Goal: Task Accomplishment & Management: Complete application form

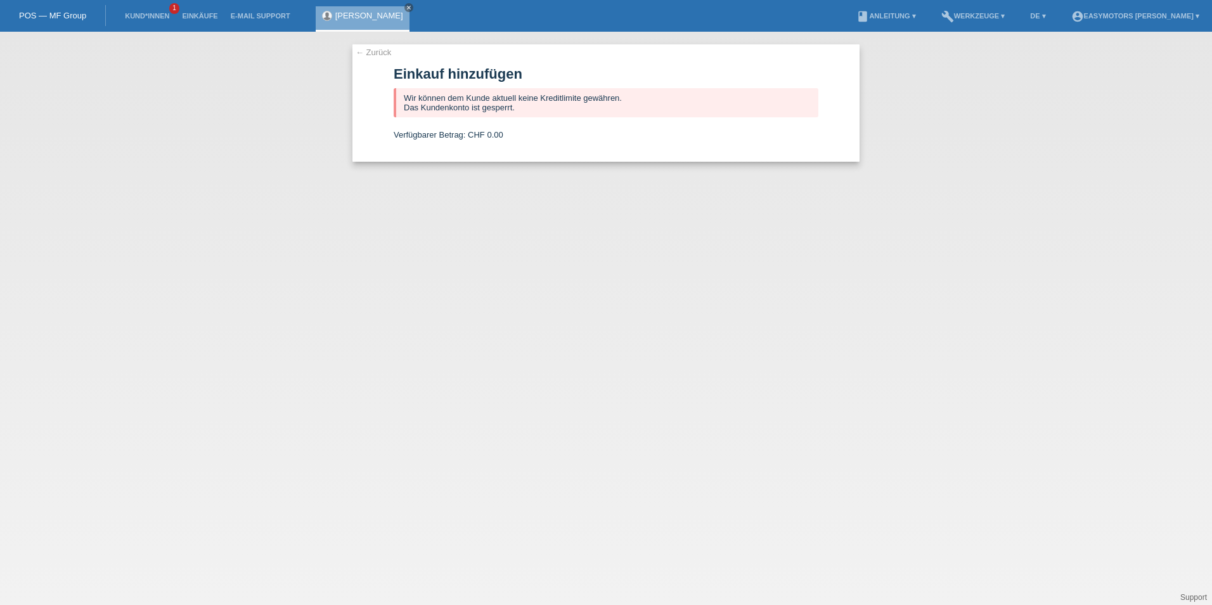
click at [361, 55] on link "← Zurück" at bounding box center [373, 53] width 35 height 10
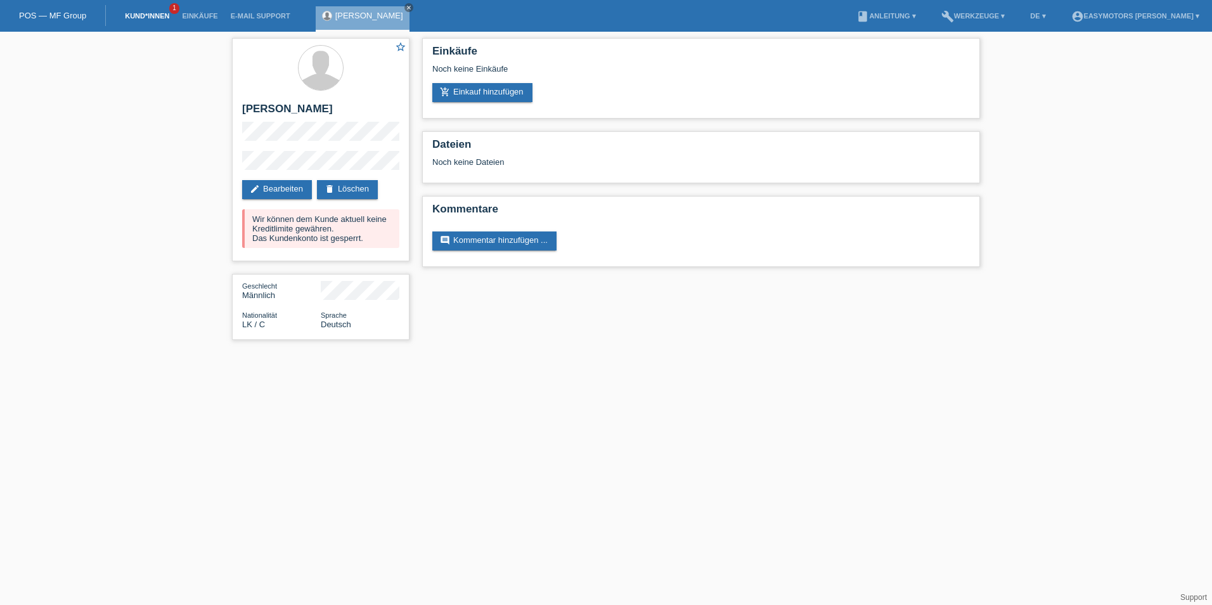
click at [146, 13] on link "Kund*innen" at bounding box center [147, 16] width 57 height 8
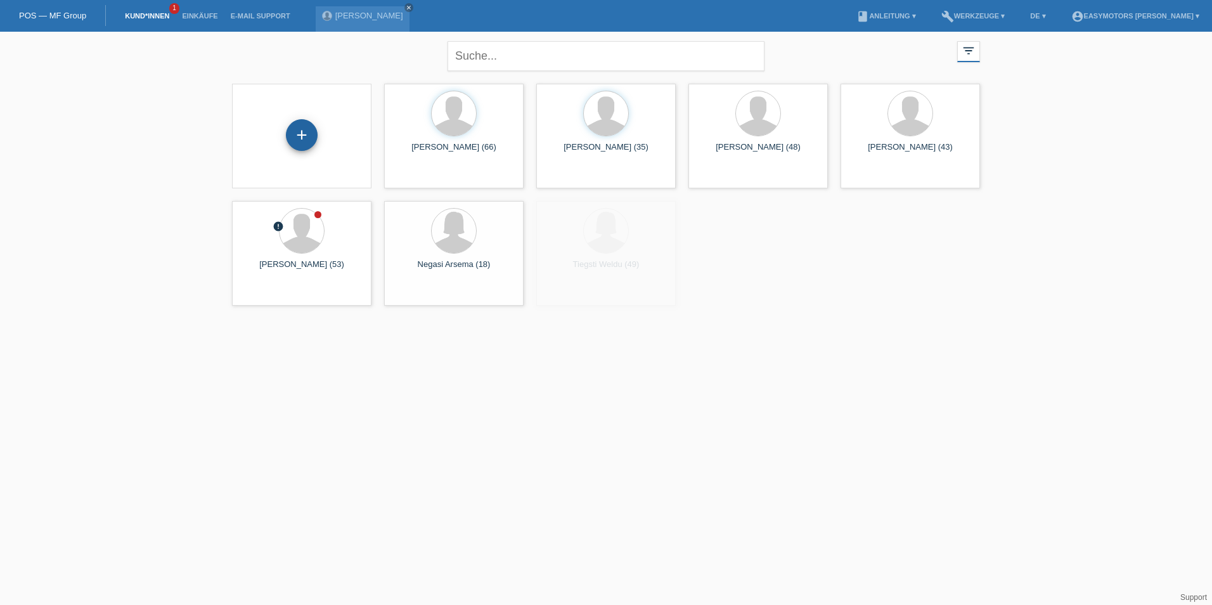
click at [314, 143] on div "+" at bounding box center [302, 135] width 32 height 32
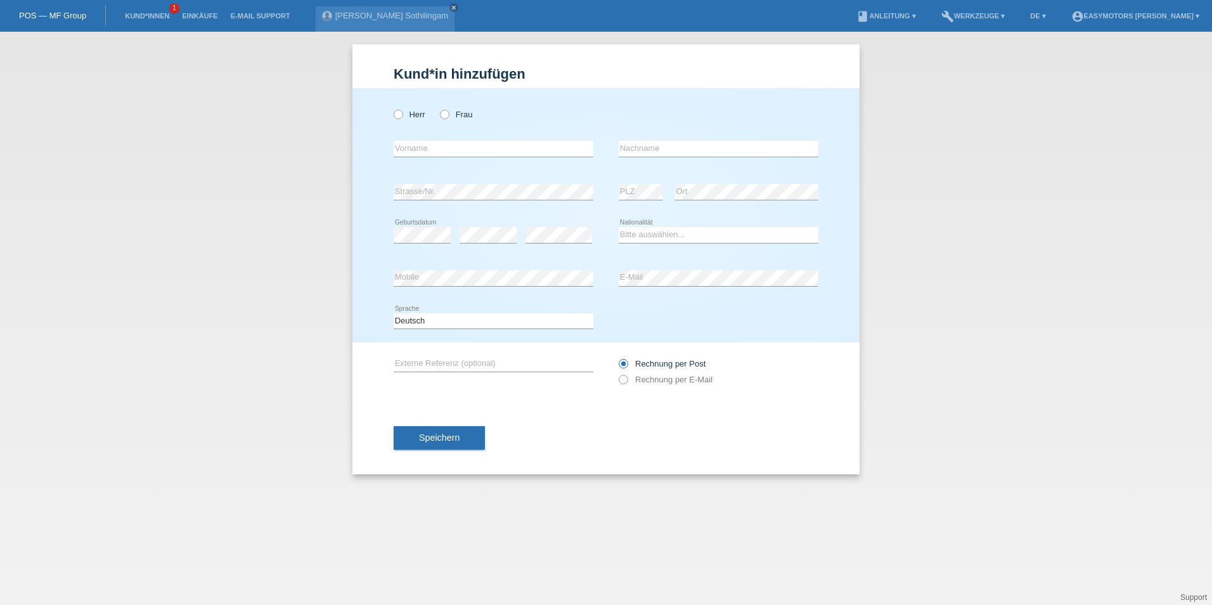
click at [413, 105] on div "Herr Frau" at bounding box center [494, 114] width 200 height 26
click at [415, 114] on label "Herr" at bounding box center [410, 115] width 32 height 10
click at [402, 114] on input "Herr" at bounding box center [398, 114] width 8 height 8
radio input "true"
click at [421, 152] on input "text" at bounding box center [494, 149] width 200 height 16
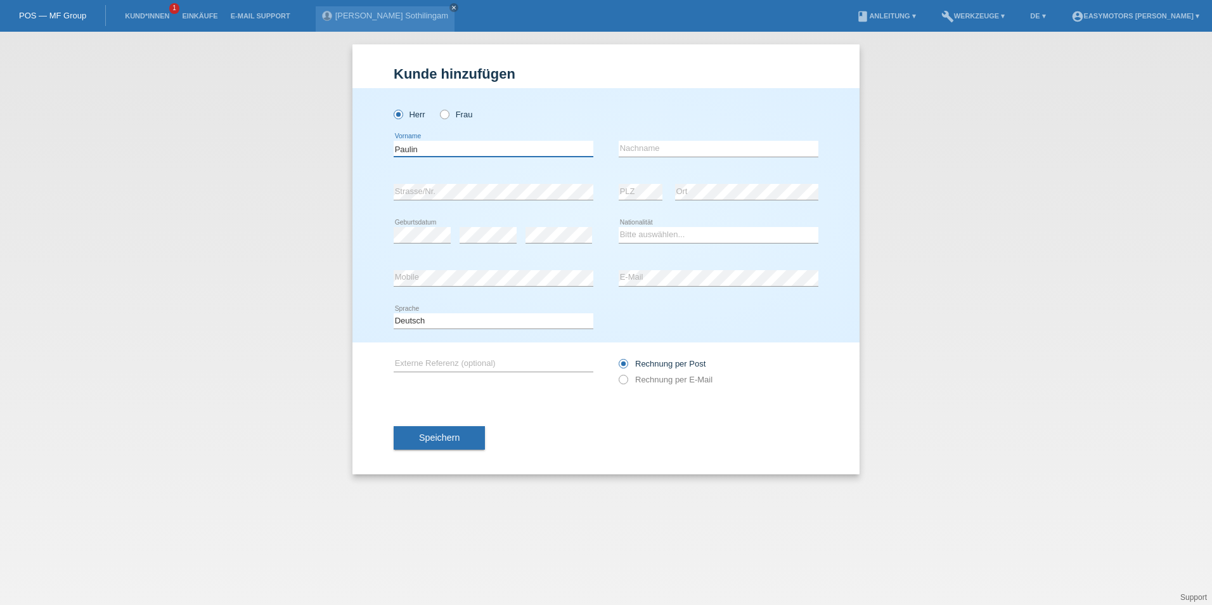
type input "Paulin"
type input "Soppi"
select select "CH"
drag, startPoint x: 1012, startPoint y: 285, endPoint x: 982, endPoint y: 287, distance: 29.8
click at [1012, 285] on div "Kund*in hinzufügen Kunde hinzufügen Kundin hinzufügen Herr Frau Paulin error Vo…" at bounding box center [606, 318] width 1212 height 573
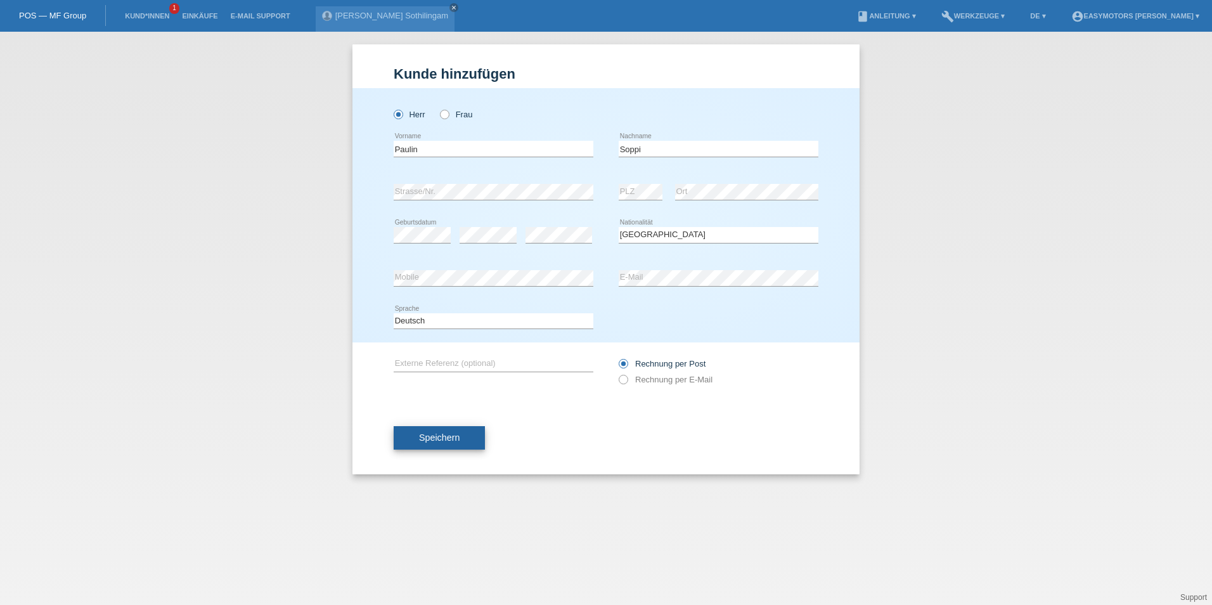
click at [427, 449] on button "Speichern" at bounding box center [439, 438] width 91 height 24
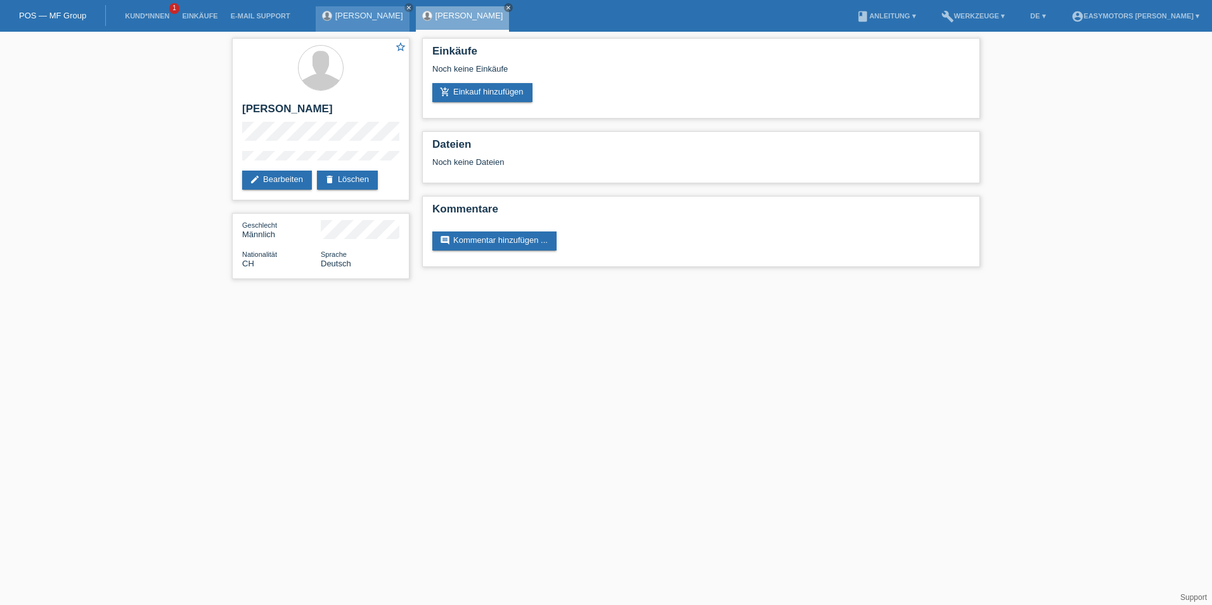
drag, startPoint x: 421, startPoint y: 8, endPoint x: 421, endPoint y: 19, distance: 11.4
click at [412, 8] on icon "close" at bounding box center [409, 7] width 6 height 6
click at [454, 94] on link "add_shopping_cart Einkauf hinzufügen" at bounding box center [482, 92] width 100 height 19
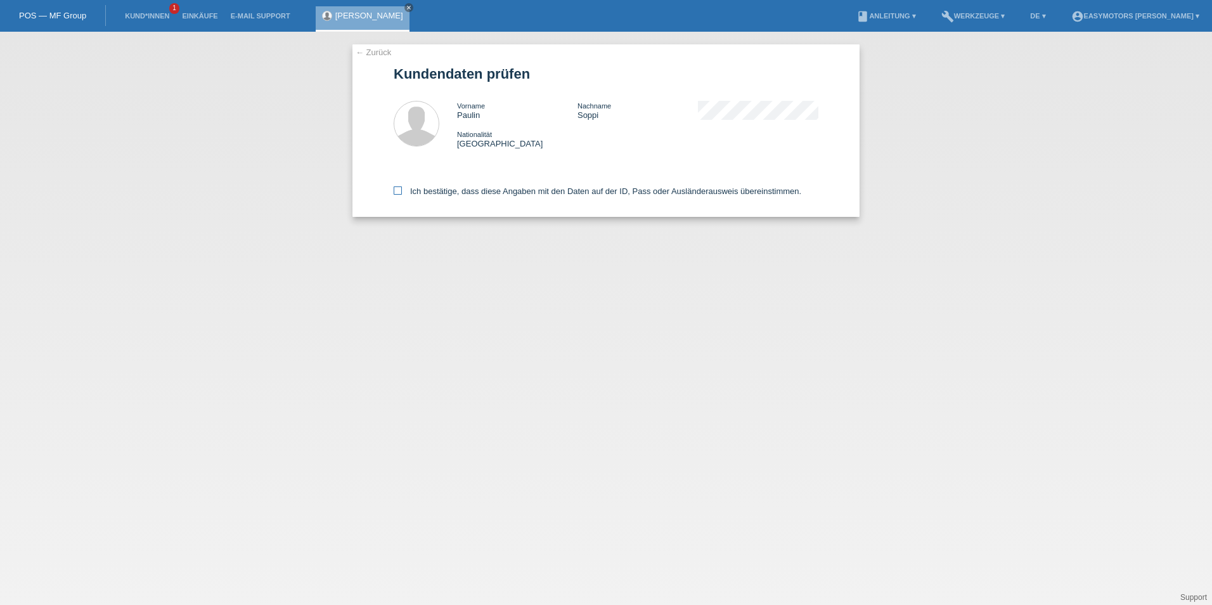
click at [404, 192] on label "Ich bestätige, dass diese Angaben mit den Daten auf der ID, Pass oder Ausländer…" at bounding box center [598, 191] width 408 height 10
click at [402, 192] on input "Ich bestätige, dass diese Angaben mit den Daten auf der ID, Pass oder Ausländer…" at bounding box center [398, 190] width 8 height 8
checkbox input "true"
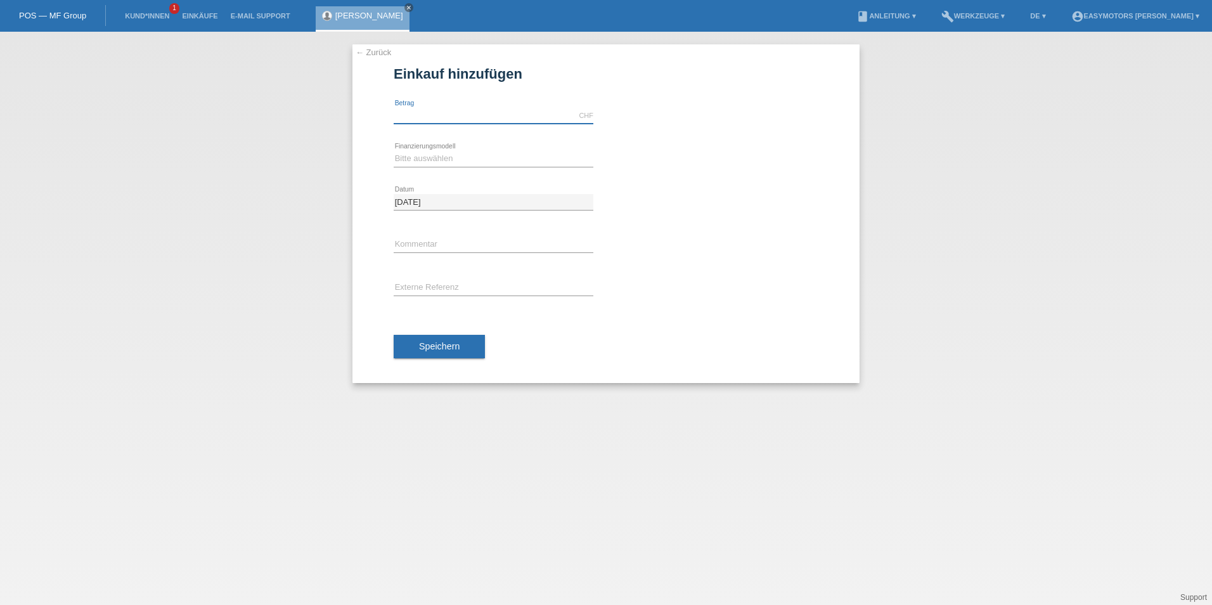
click at [402, 118] on input "text" at bounding box center [494, 116] width 200 height 16
type input "2800.00"
click at [413, 151] on select "Bitte auswählen Fixe Raten Kauf auf Rechnung mit Teilzahlungsoption" at bounding box center [494, 158] width 200 height 15
click at [430, 148] on div "Bitte auswählen Fixe Raten Kauf auf Rechnung mit Teilzahlungsoption error Finan…" at bounding box center [494, 159] width 200 height 43
click at [432, 161] on select "Bitte auswählen Fixe Raten Kauf auf Rechnung mit Teilzahlungsoption" at bounding box center [494, 158] width 200 height 15
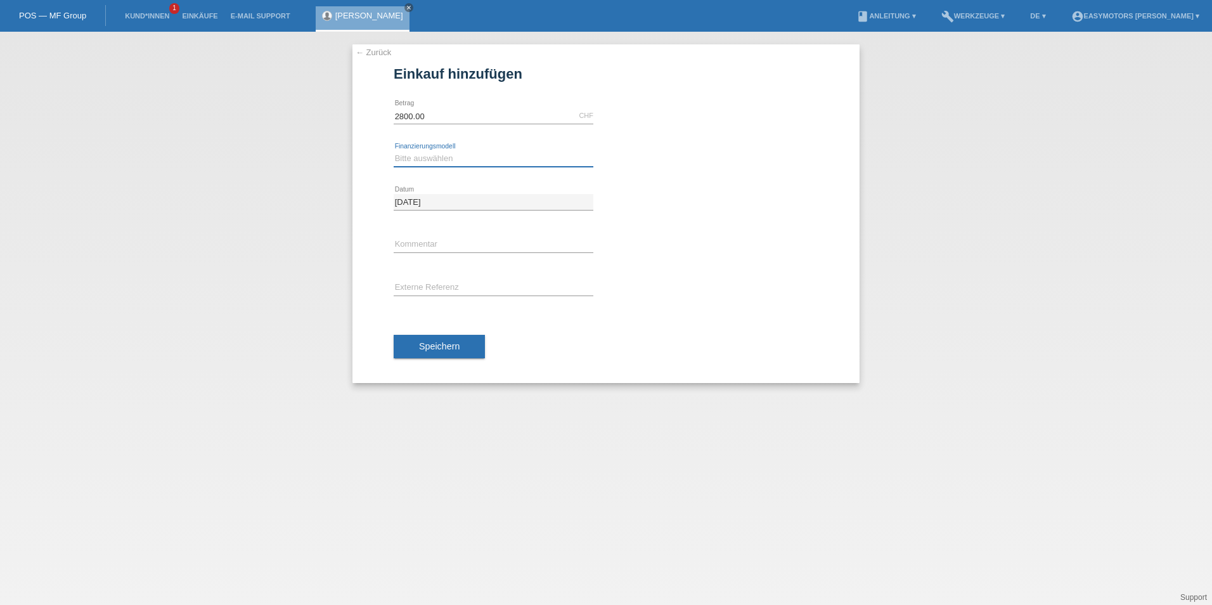
select select "81"
click at [394, 151] on select "Bitte auswählen Fixe Raten Kauf auf Rechnung mit Teilzahlungsoption" at bounding box center [494, 158] width 200 height 15
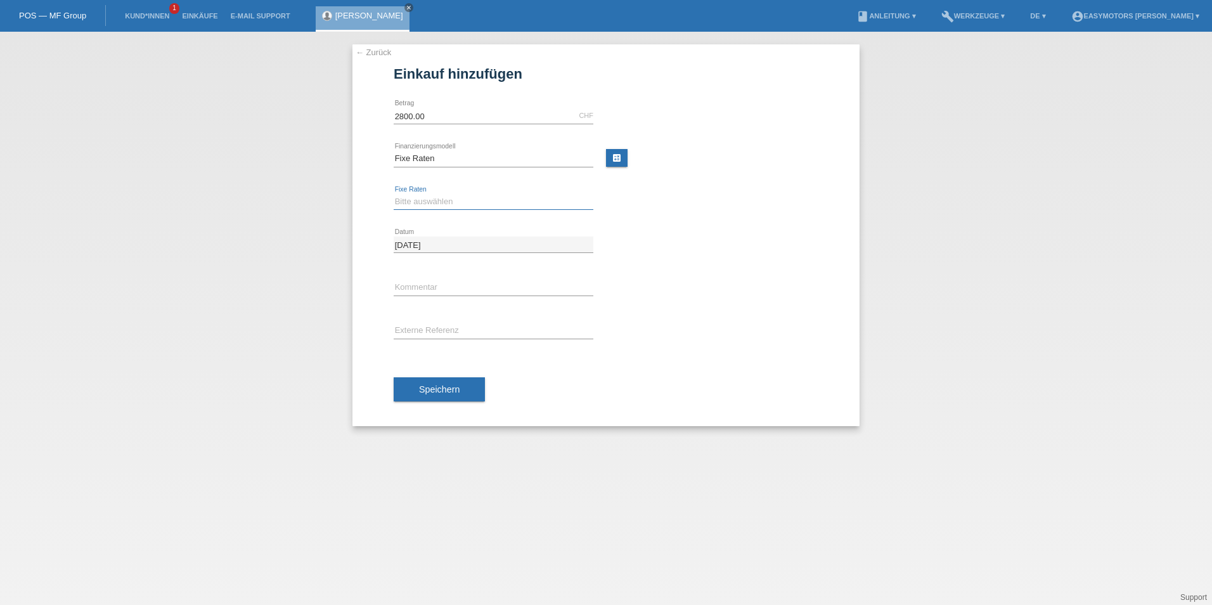
click at [435, 203] on select "Bitte auswählen 12 Raten 24 Raten 48 Raten" at bounding box center [494, 201] width 200 height 15
select select "320"
click at [394, 194] on select "Bitte auswählen 12 Raten 24 Raten 48 Raten" at bounding box center [494, 201] width 200 height 15
click at [433, 386] on span "Speichern" at bounding box center [439, 389] width 41 height 10
